Goal: Register for event/course

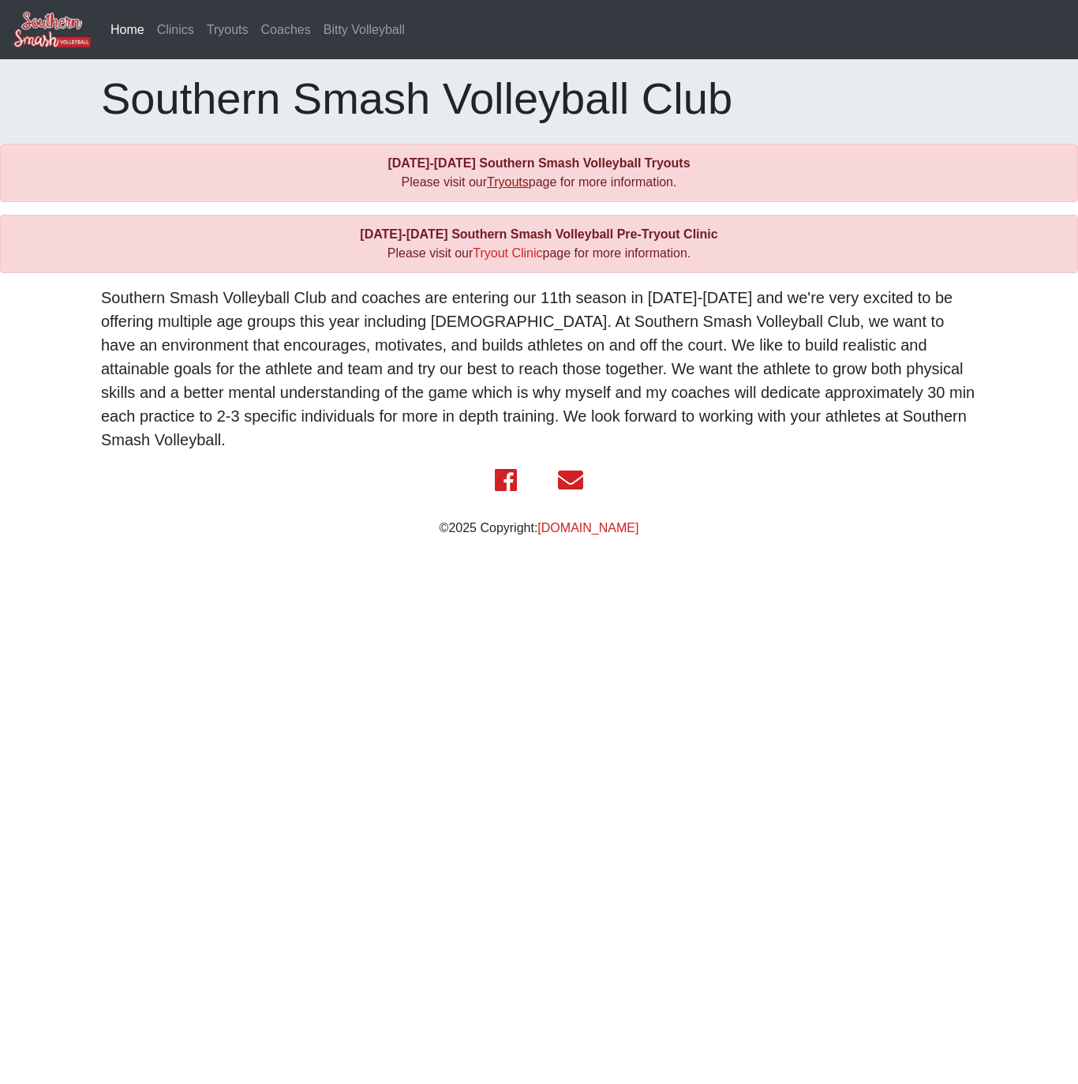
click at [501, 180] on link "Tryouts" at bounding box center [508, 181] width 42 height 13
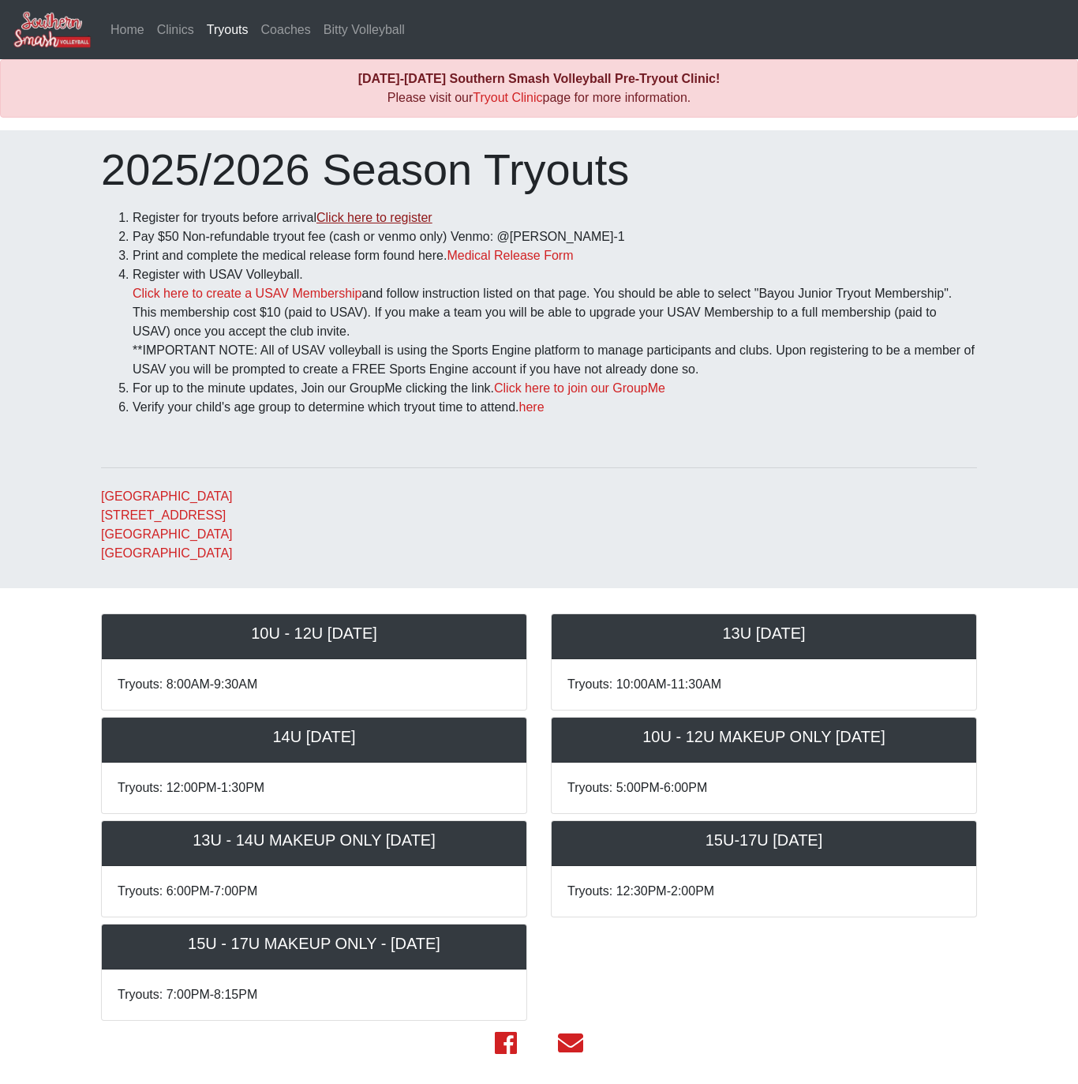
click at [423, 212] on link "Click here to register" at bounding box center [375, 217] width 116 height 13
drag, startPoint x: 593, startPoint y: 234, endPoint x: 496, endPoint y: 234, distance: 97.1
click at [496, 234] on li "Pay $50 Non-refundable tryout fee (cash or venmo only) Venmo: @[PERSON_NAME]-1" at bounding box center [555, 236] width 845 height 19
copy li "@[PERSON_NAME]-Barca-1"
